Goal: Use online tool/utility: Utilize a website feature to perform a specific function

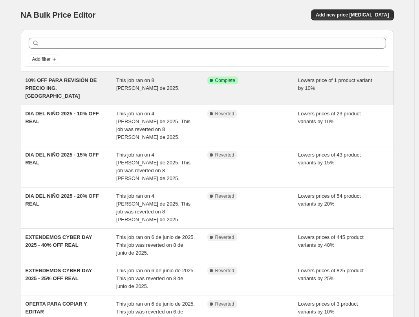
click at [77, 78] on span "10% OFF PARA REVISIÓN DE PRECIO ING. MAIKOL" at bounding box center [61, 88] width 71 height 22
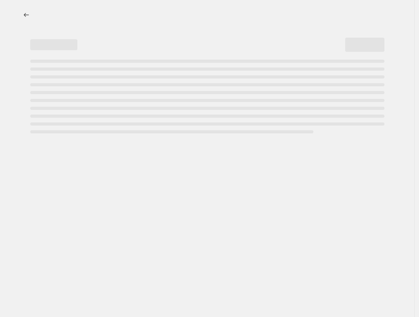
select select "percentage"
select select "no_change"
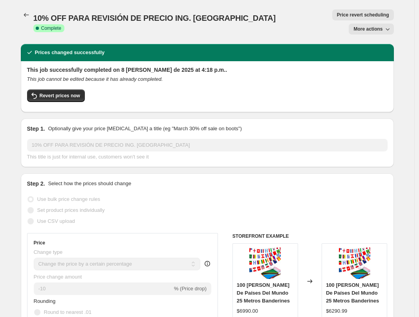
click at [317, 89] on div "Revert prices now" at bounding box center [207, 97] width 360 height 16
